Goal: Communication & Community: Share content

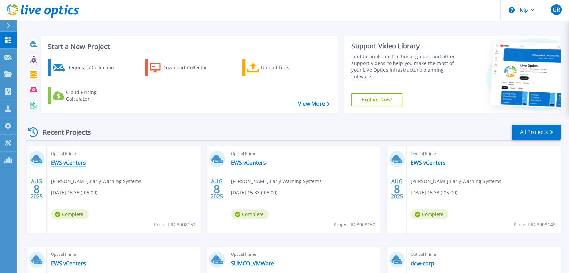
click at [70, 162] on link "EWS vCenters" at bounding box center [68, 162] width 35 height 7
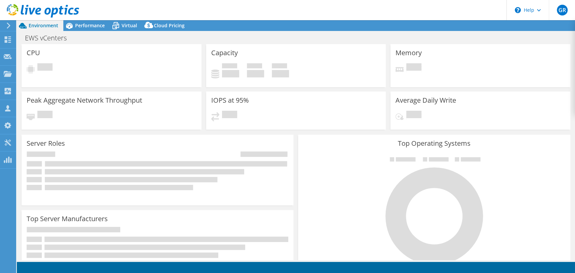
select select "USD"
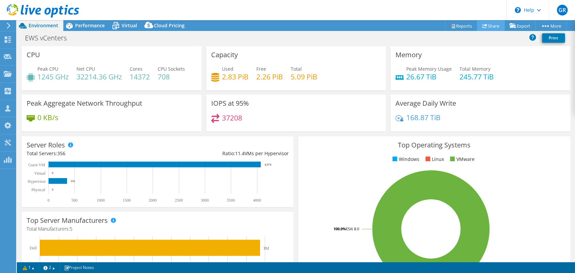
click at [491, 25] on link "Share" at bounding box center [491, 26] width 28 height 10
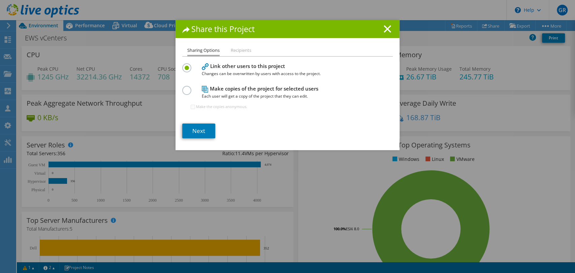
click at [184, 88] on label at bounding box center [188, 87] width 12 height 2
click at [0, 0] on input "radio" at bounding box center [0, 0] width 0 height 0
click at [185, 88] on label at bounding box center [188, 87] width 12 height 2
click at [0, 0] on input "radio" at bounding box center [0, 0] width 0 height 0
click at [192, 132] on link "Next" at bounding box center [198, 131] width 33 height 15
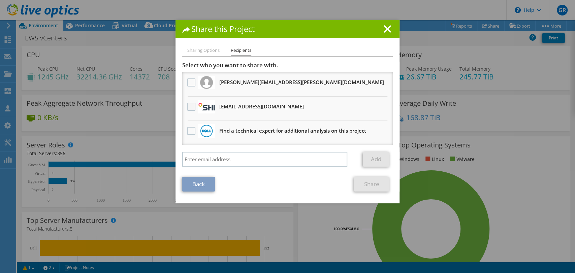
click at [189, 107] on label at bounding box center [192, 107] width 10 height 8
click at [0, 0] on input "checkbox" at bounding box center [0, 0] width 0 height 0
click at [363, 183] on link "Share" at bounding box center [371, 184] width 35 height 15
